Goal: Find specific page/section: Find specific page/section

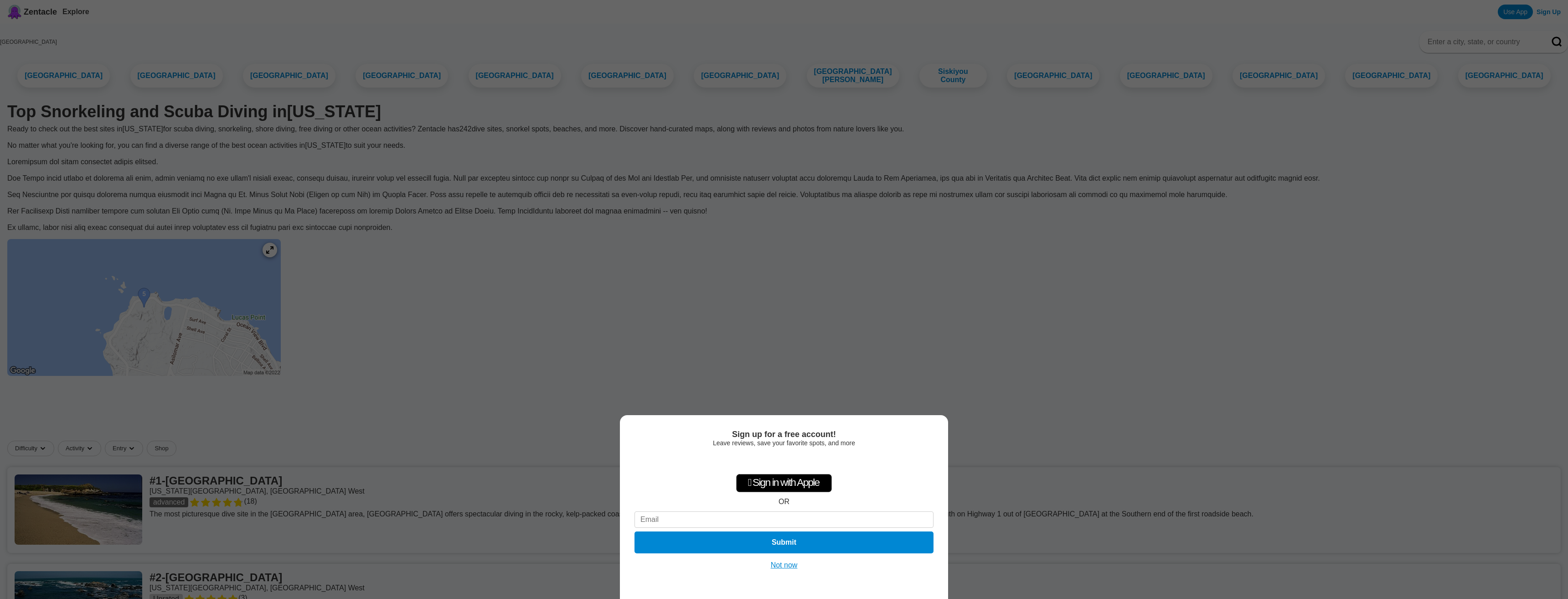
click at [776, 564] on button "Not now" at bounding box center [784, 565] width 32 height 10
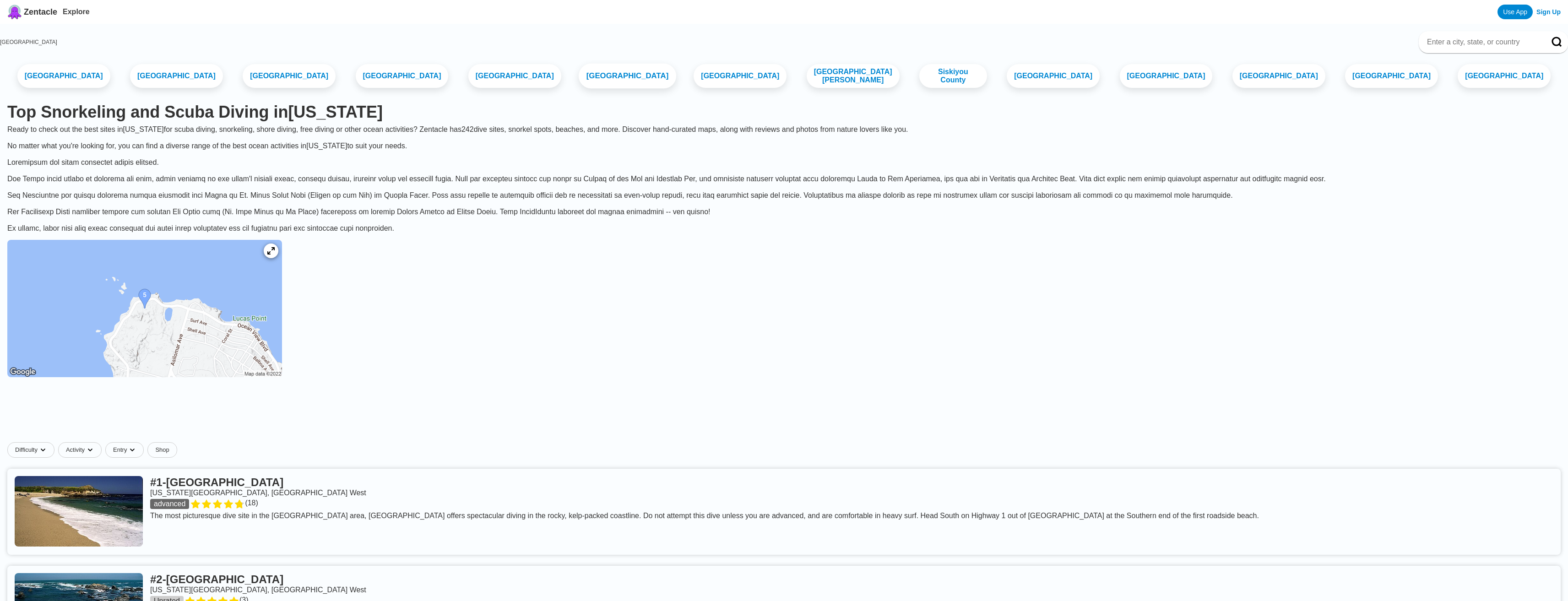
click at [635, 76] on link "[GEOGRAPHIC_DATA]" at bounding box center [627, 76] width 97 height 25
click at [199, 79] on link "[GEOGRAPHIC_DATA]" at bounding box center [177, 76] width 97 height 25
